Goal: Use online tool/utility: Utilize a website feature to perform a specific function

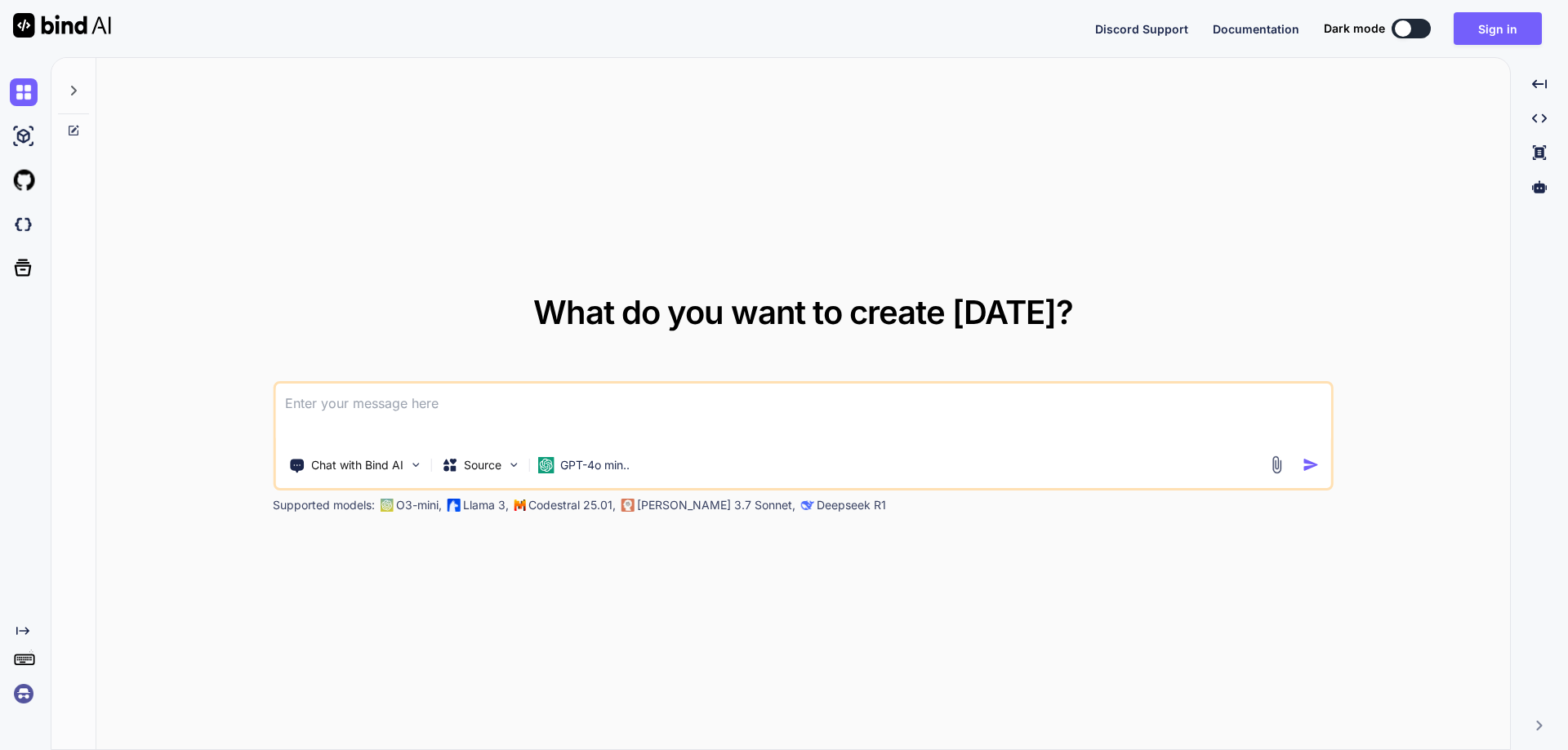
click at [471, 410] on textarea at bounding box center [803, 413] width 1056 height 61
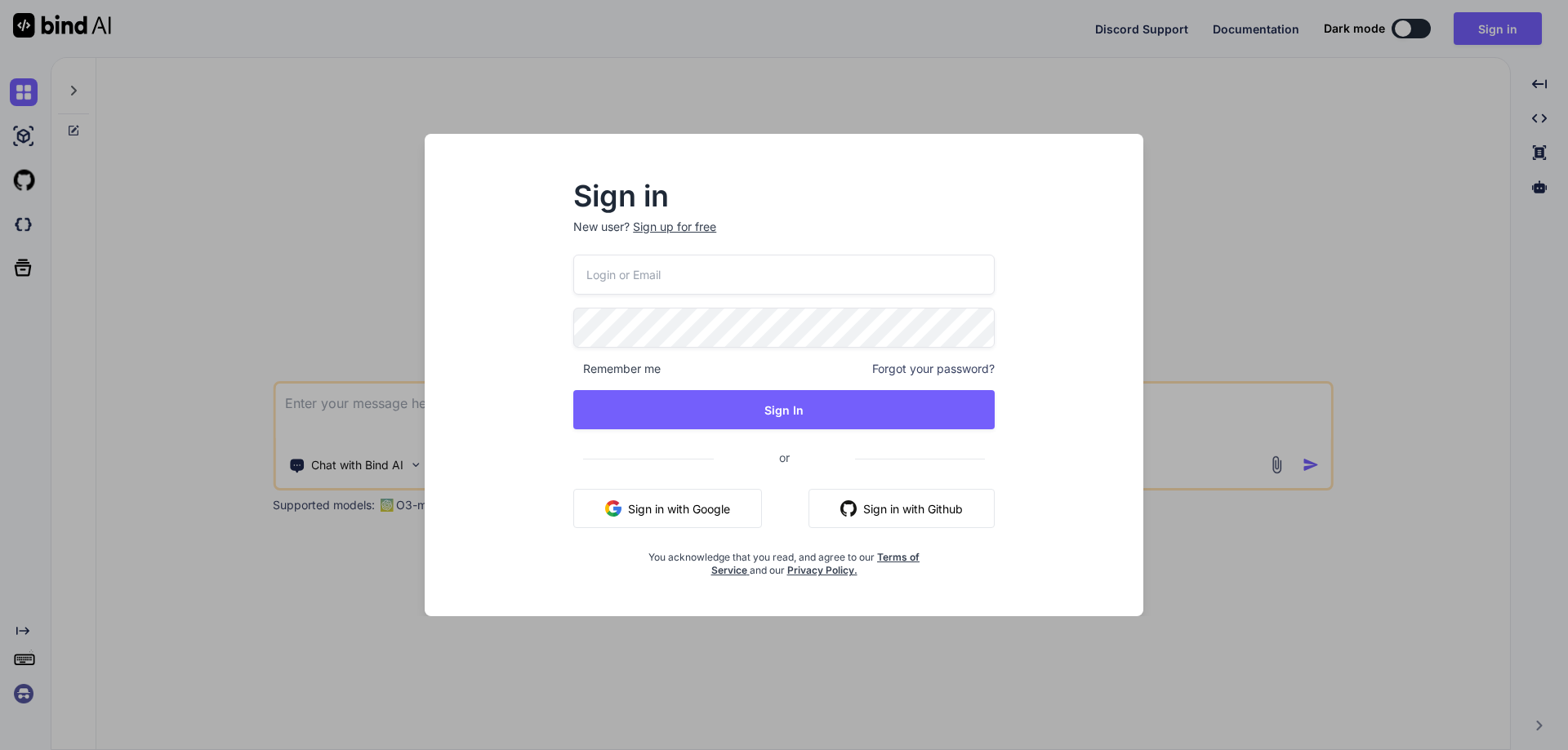
click at [633, 508] on button "Sign in with Google" at bounding box center [668, 508] width 189 height 39
click at [626, 507] on button "Sign in with Google" at bounding box center [668, 508] width 189 height 39
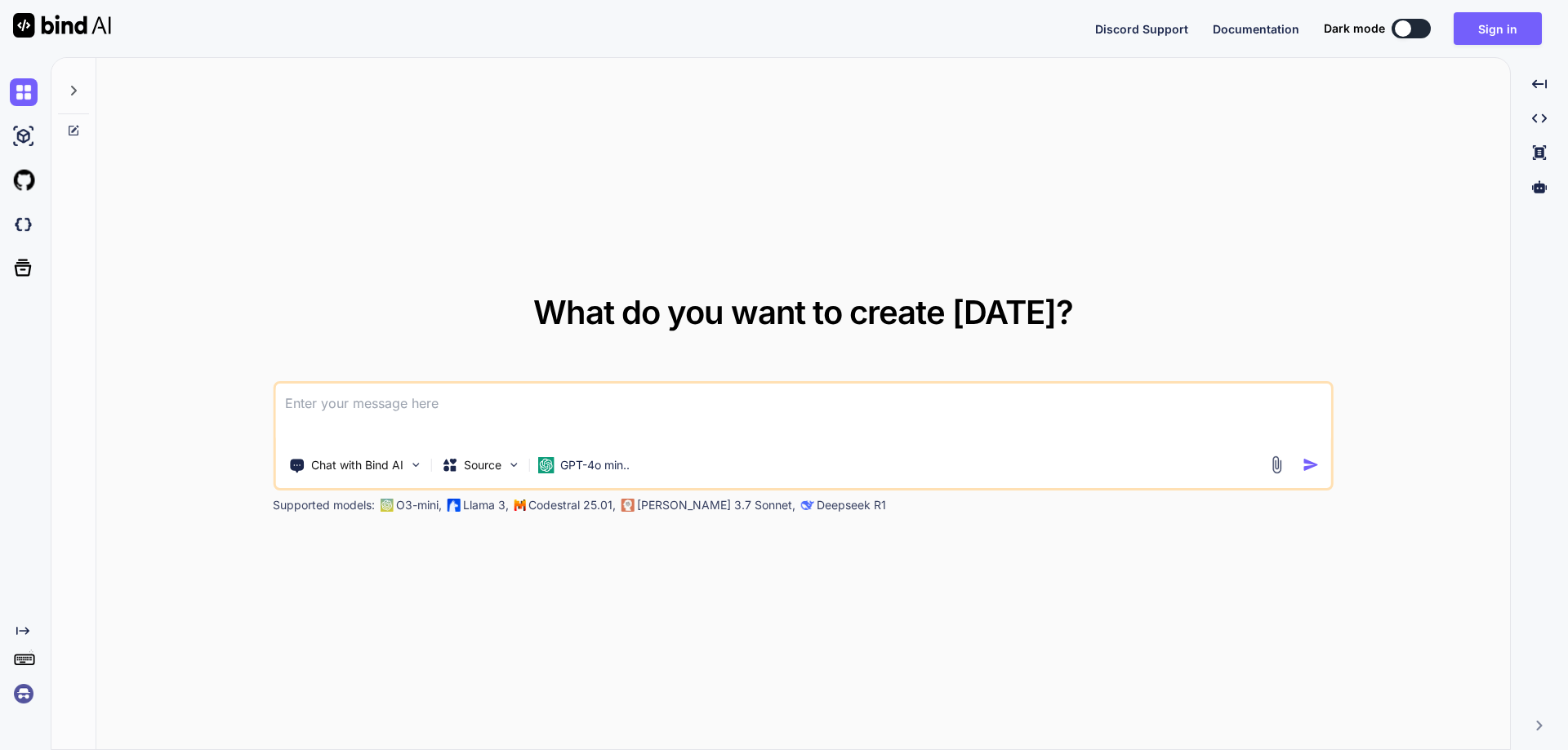
click at [894, 103] on div "What do you want to create [DATE]? Chat with Bind AI Source GPT-4o min.. Suppor…" at bounding box center [803, 404] width 1414 height 693
click at [545, 414] on textarea at bounding box center [803, 413] width 1056 height 61
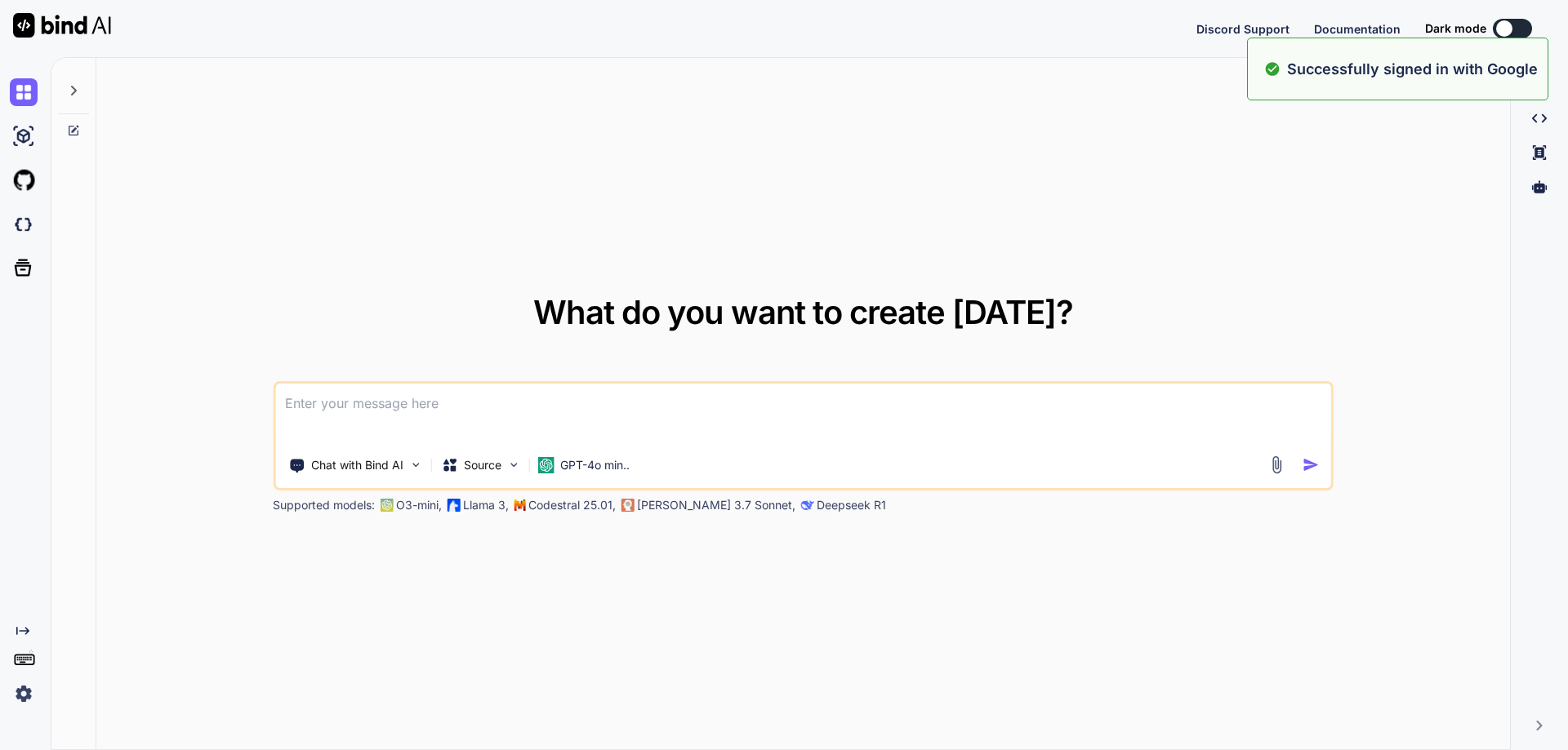
paste textarea "• Worked on creating a request and response model for add insurance detail. • W…"
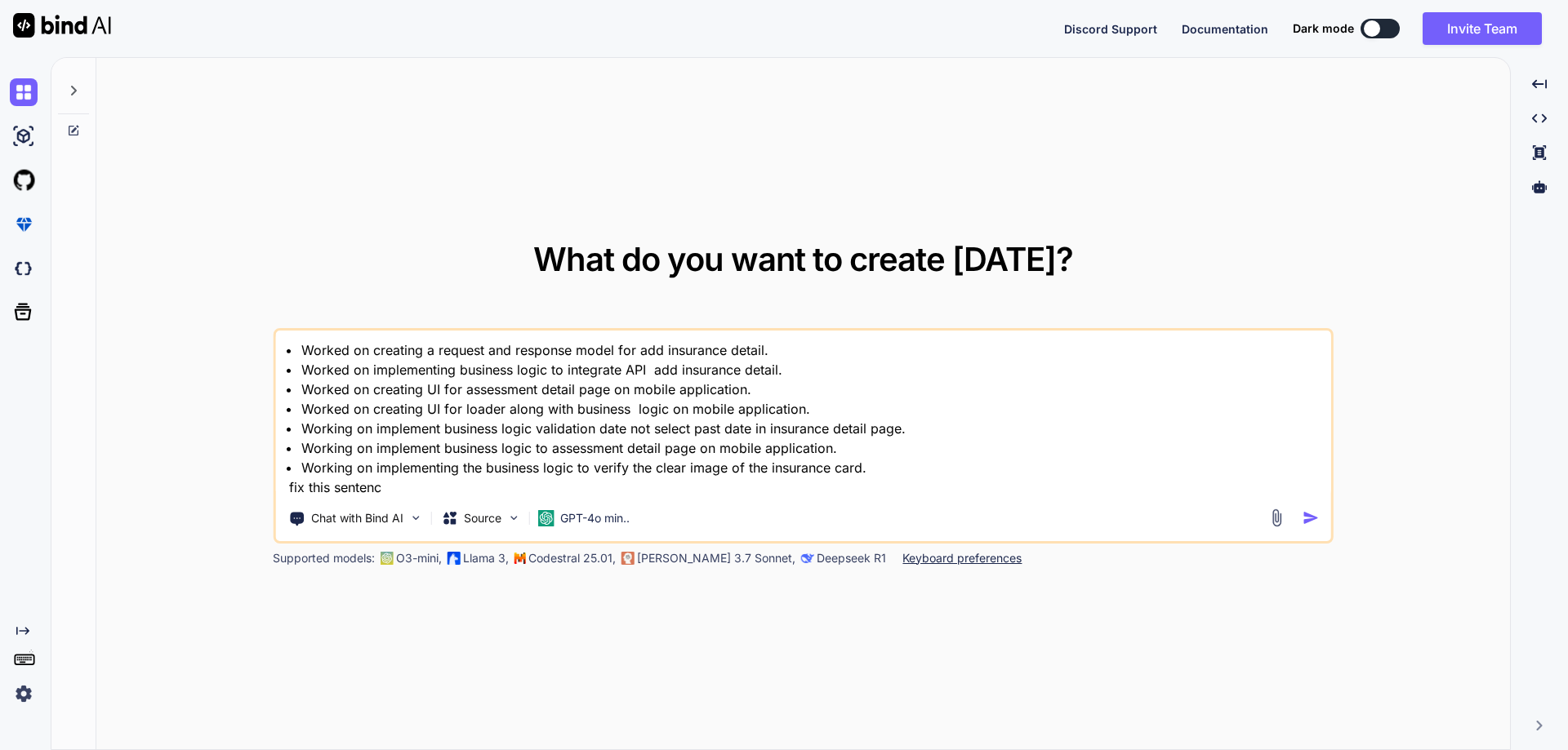
type textarea "• Worked on creating a request and response model for add insurance detail. • W…"
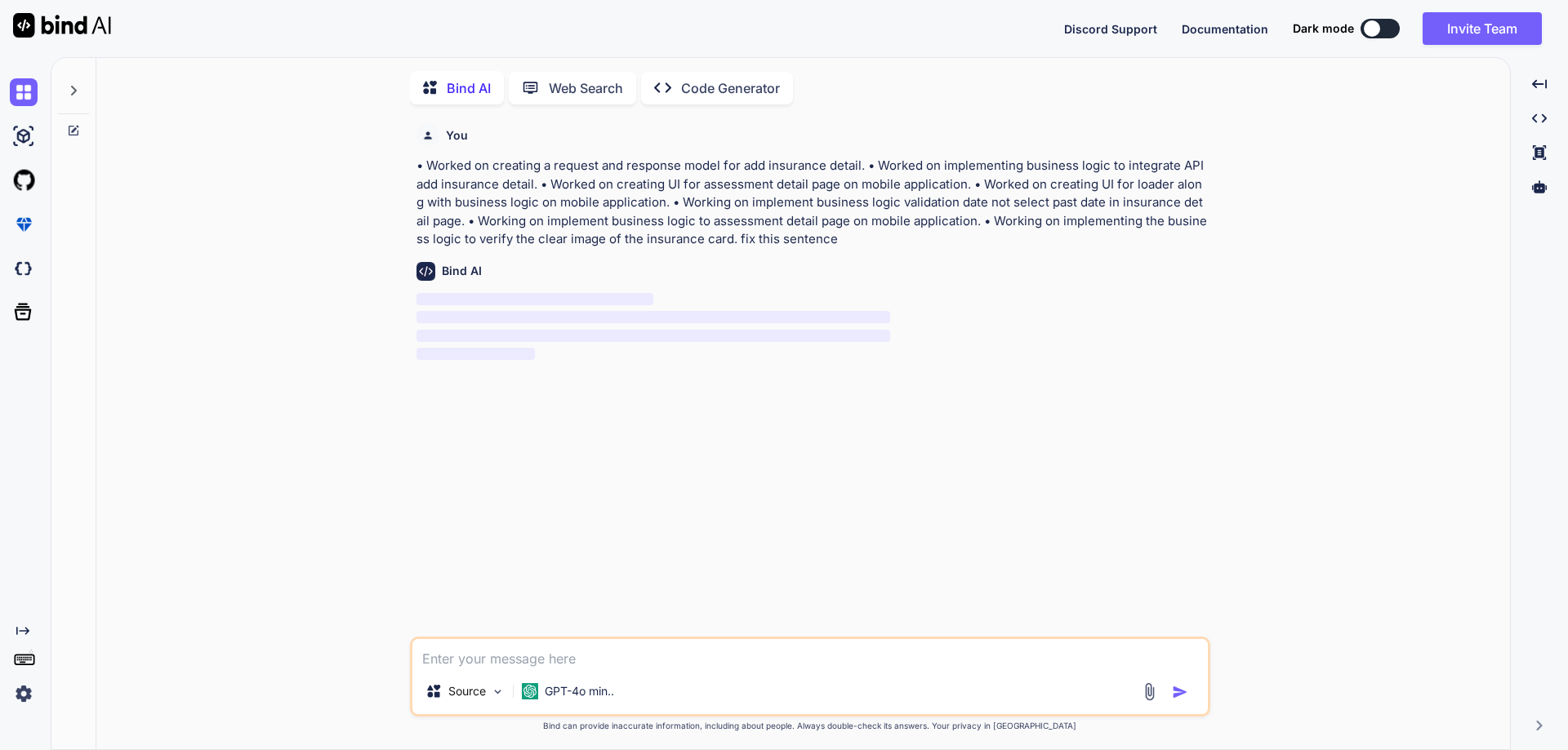
scroll to position [7, 0]
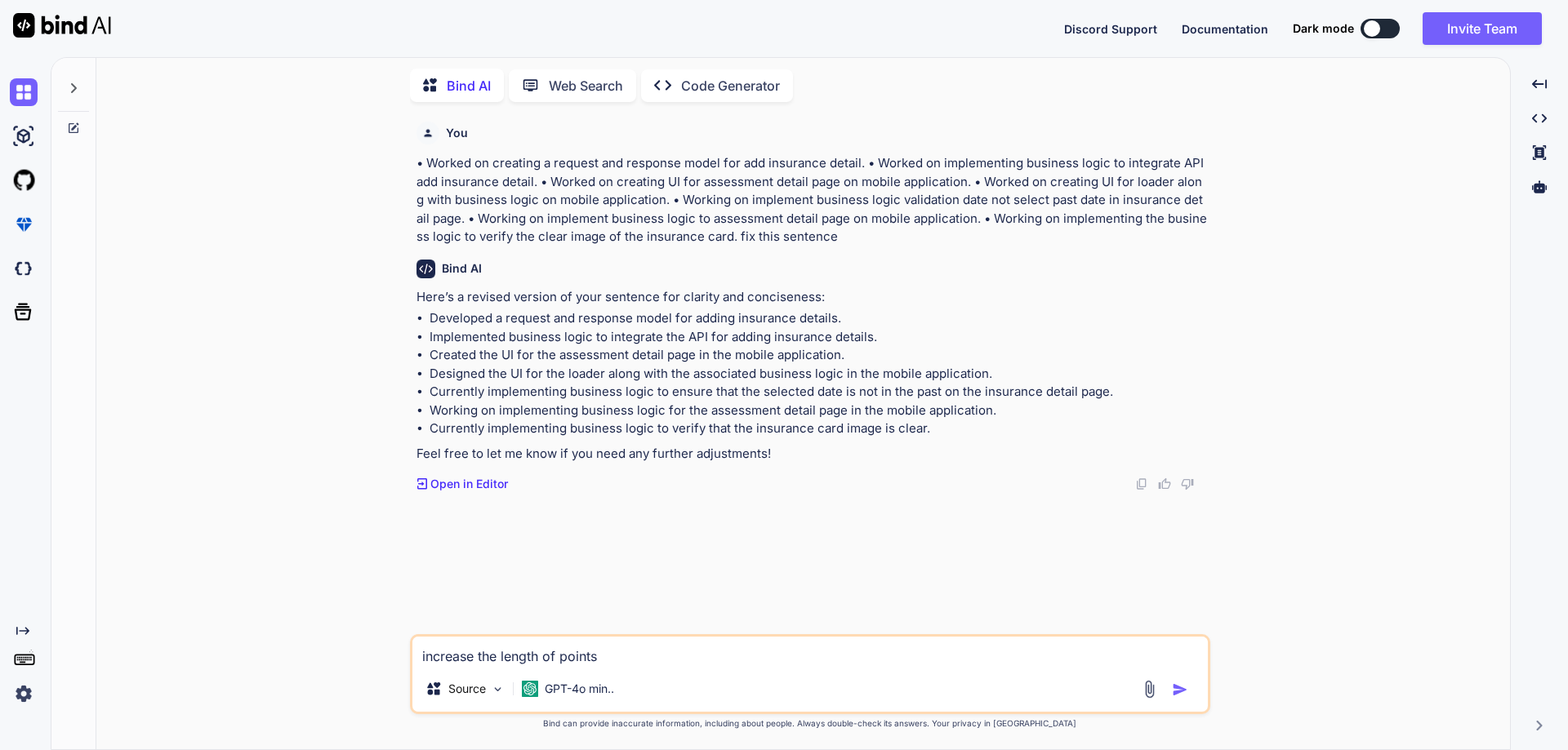
type textarea "increase the length of points"
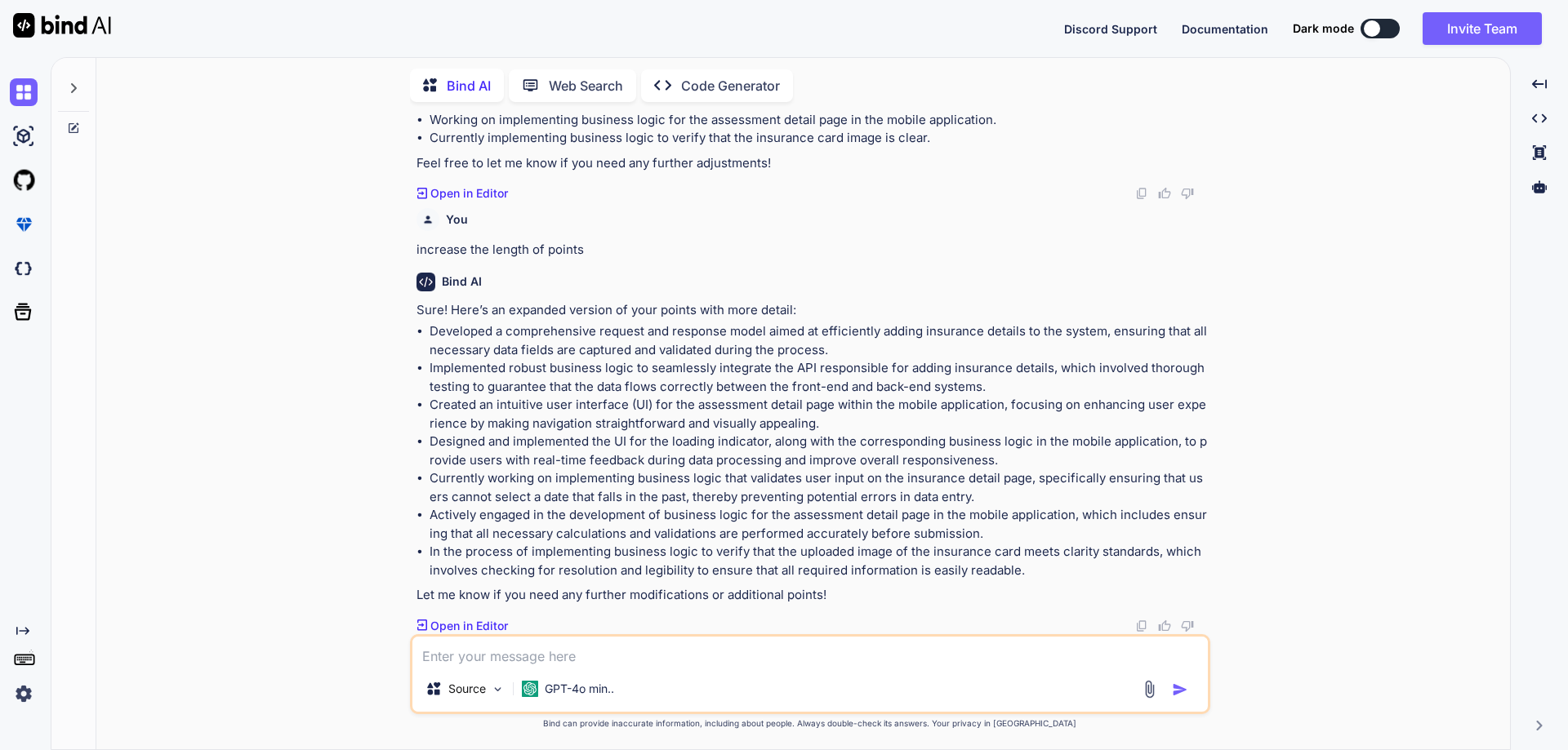
scroll to position [0, 0]
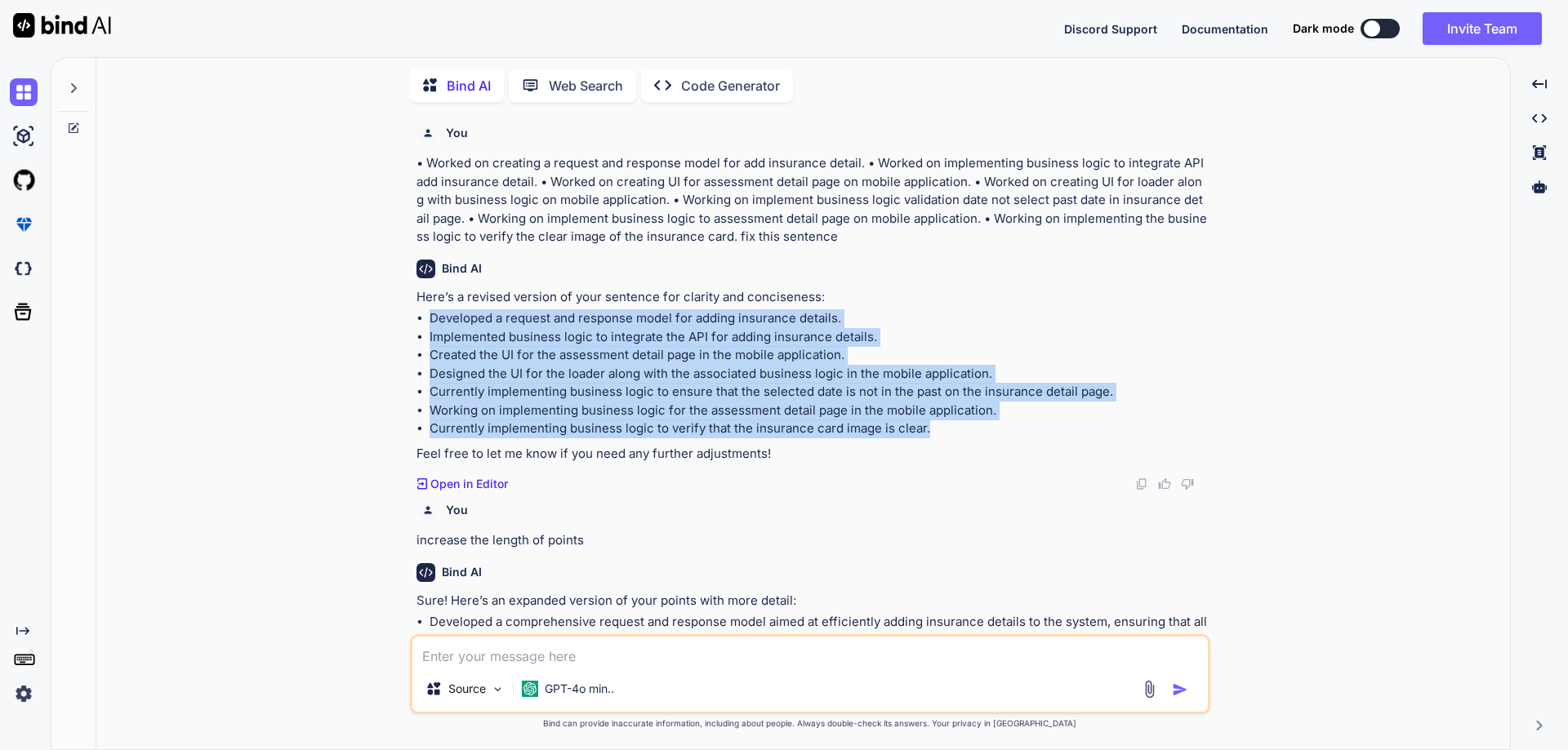
drag, startPoint x: 412, startPoint y: 315, endPoint x: 937, endPoint y: 433, distance: 538.1
click at [937, 433] on div "You • Worked on creating a request and response model for add insurance detail.…" at bounding box center [812, 375] width 797 height 520
copy ul "Developed a request and response model for adding insurance details. Implemente…"
